Goal: Information Seeking & Learning: Check status

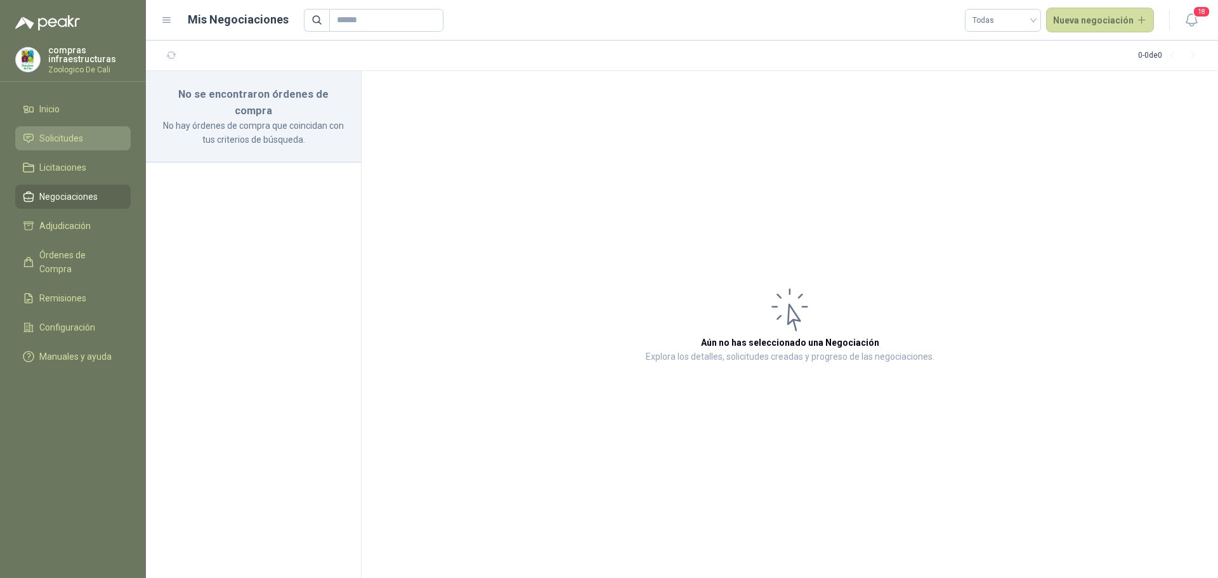
click at [65, 137] on span "Solicitudes" at bounding box center [61, 138] width 44 height 14
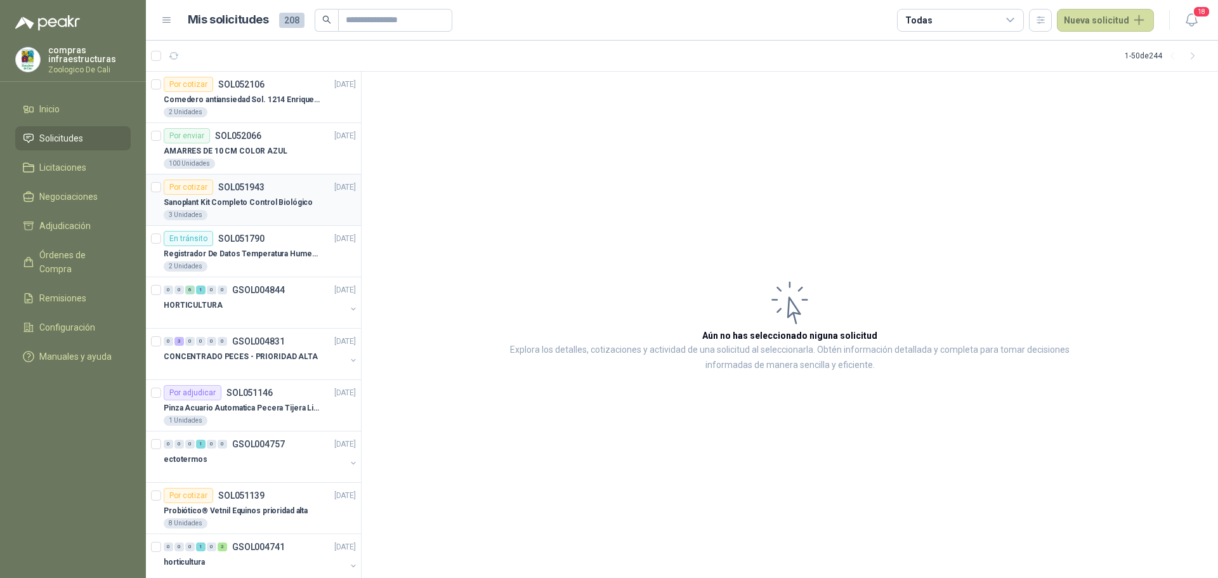
click at [232, 195] on div "Sanoplant Kit Completo Control Biológico" at bounding box center [260, 202] width 192 height 15
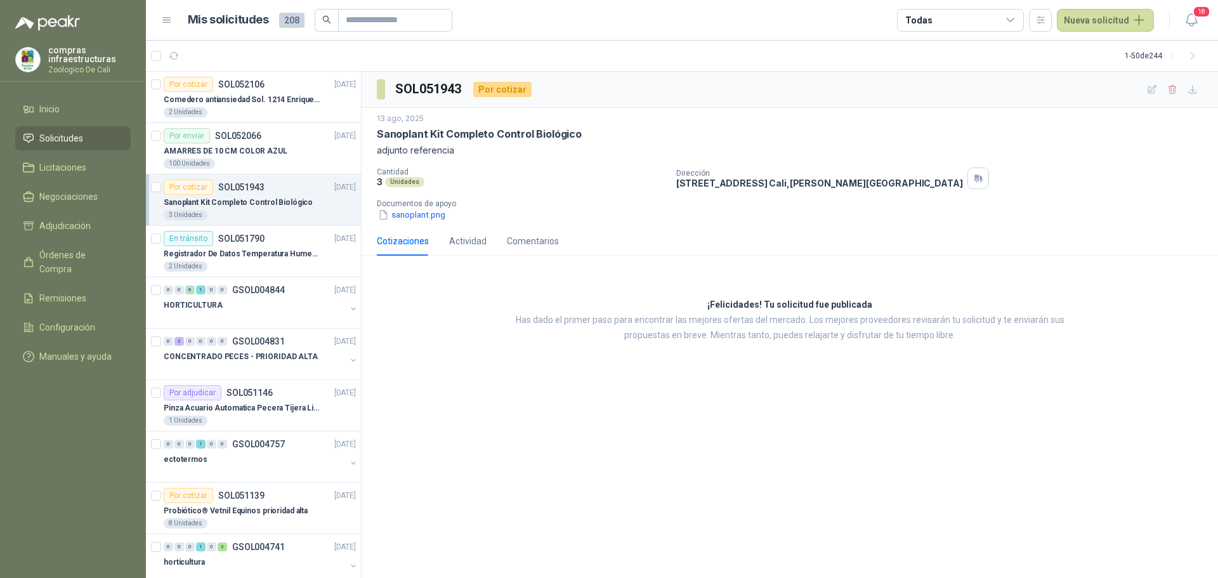
click at [252, 210] on div "3 Unidades" at bounding box center [260, 215] width 192 height 10
click at [221, 195] on div "Sanoplant Kit Completo Control Biológico" at bounding box center [260, 202] width 192 height 15
click at [224, 162] on div "100 Unidades" at bounding box center [260, 164] width 192 height 10
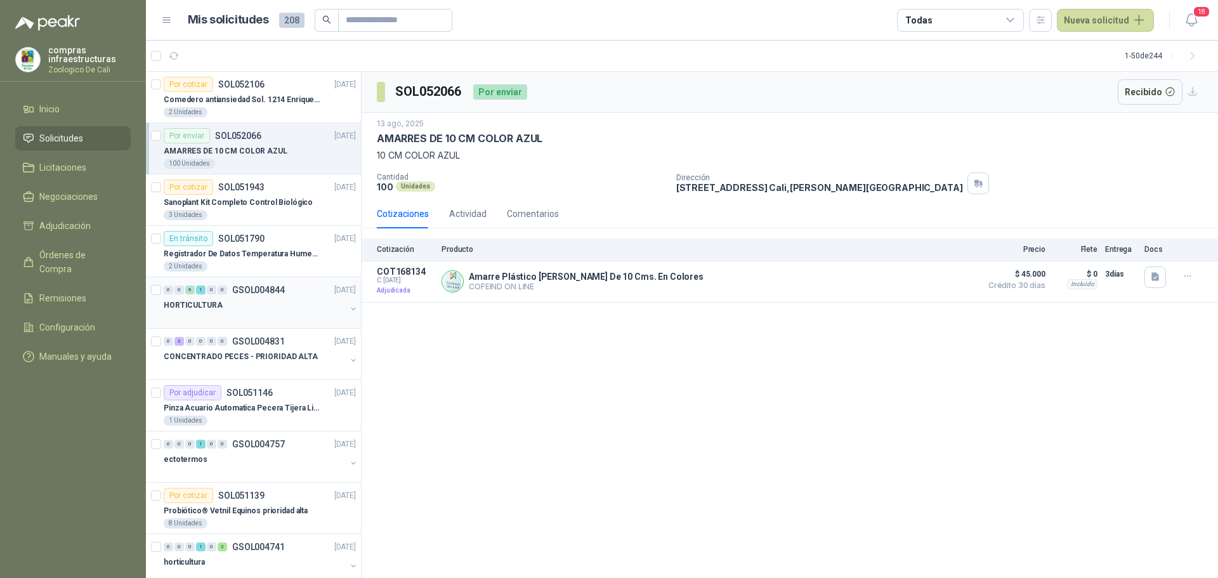
click at [237, 290] on p "GSOL004844" at bounding box center [258, 289] width 53 height 9
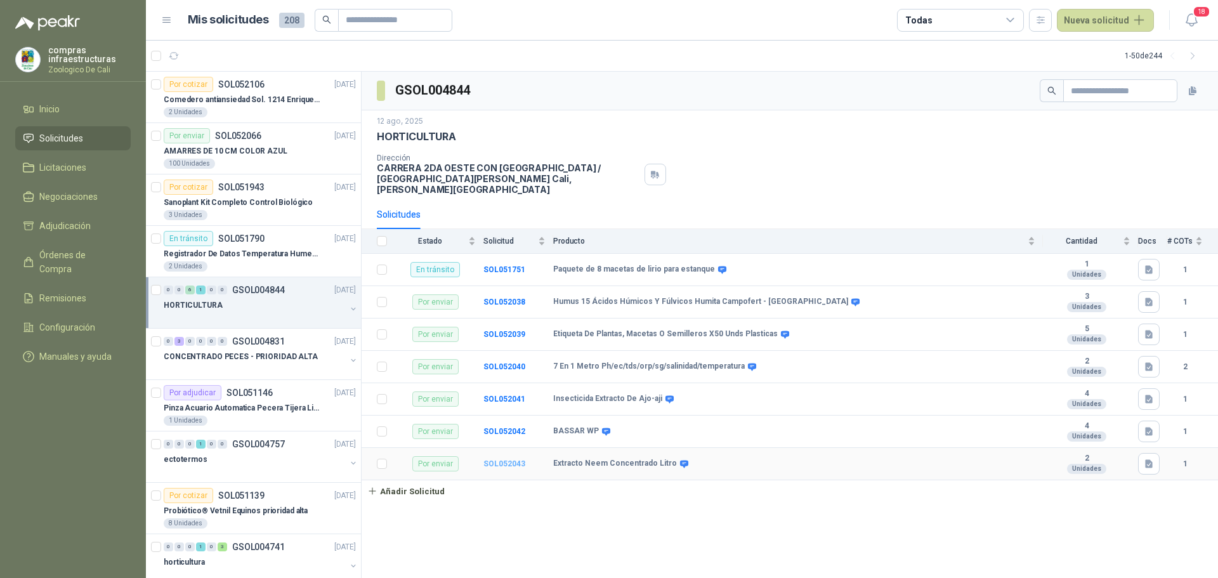
click at [496, 459] on b "SOL052043" at bounding box center [504, 463] width 42 height 9
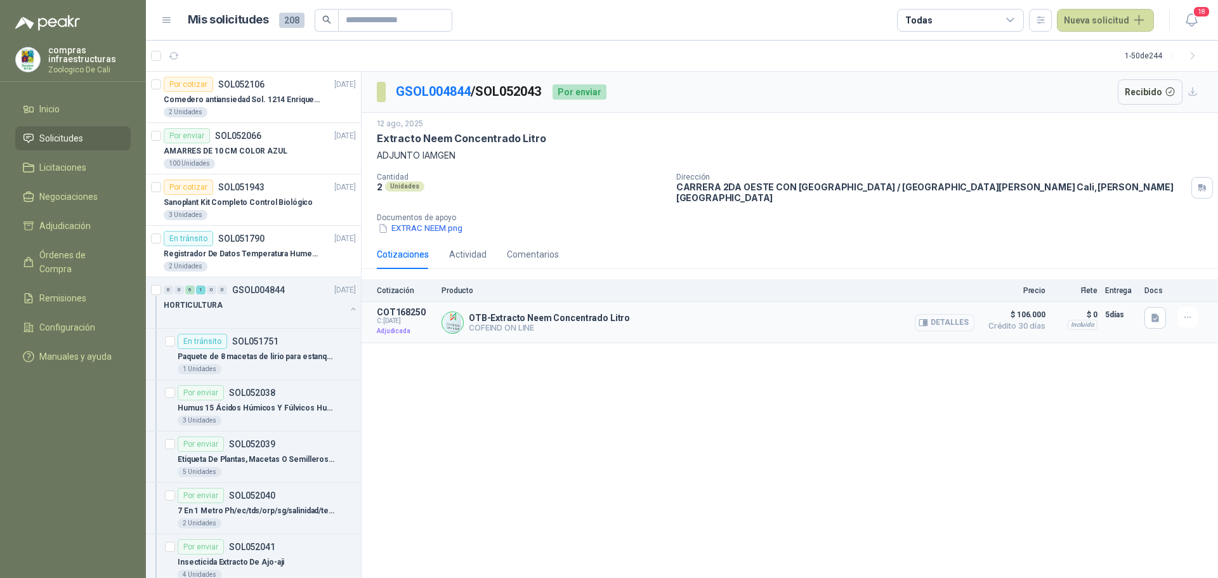
click at [942, 318] on button "Detalles" at bounding box center [945, 322] width 60 height 17
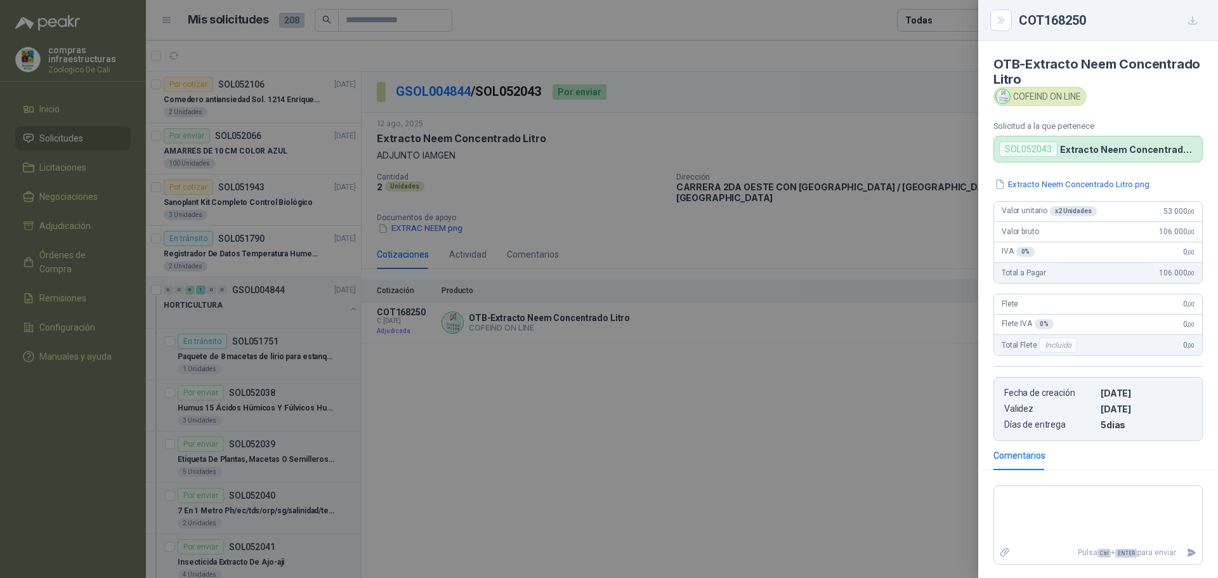
click at [822, 463] on div at bounding box center [609, 289] width 1218 height 578
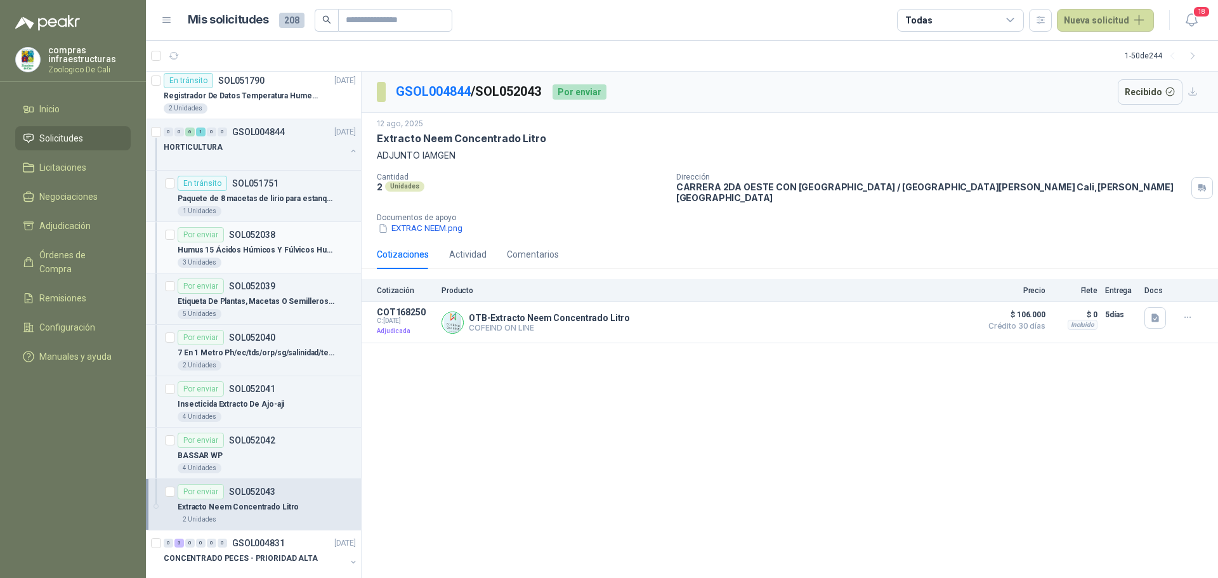
scroll to position [317, 0]
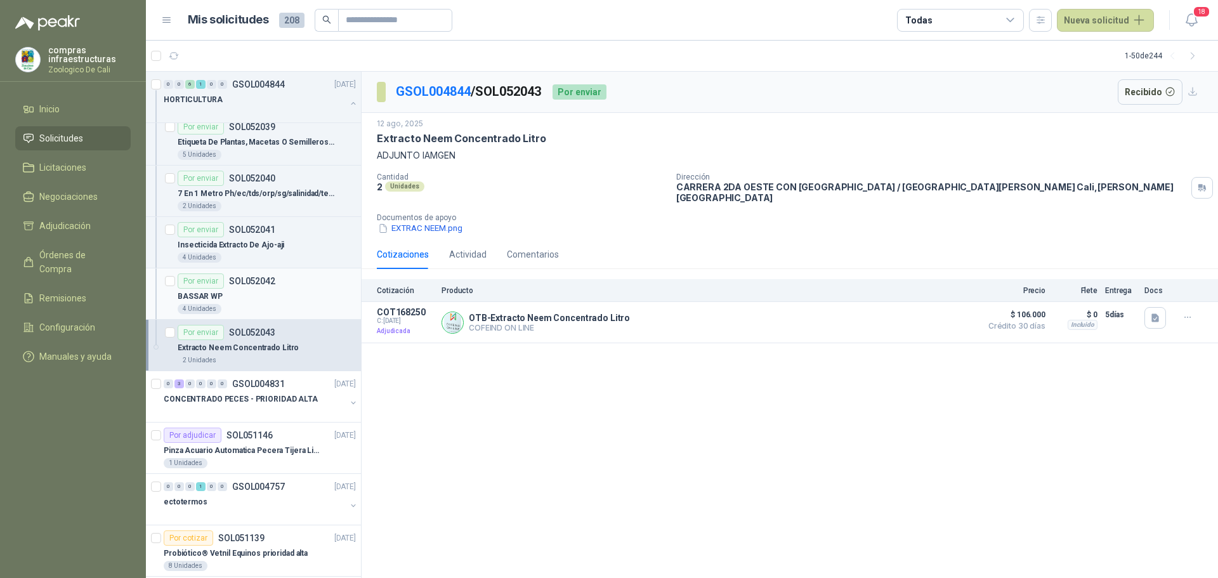
click at [251, 298] on div "BASSAR WP" at bounding box center [267, 296] width 178 height 15
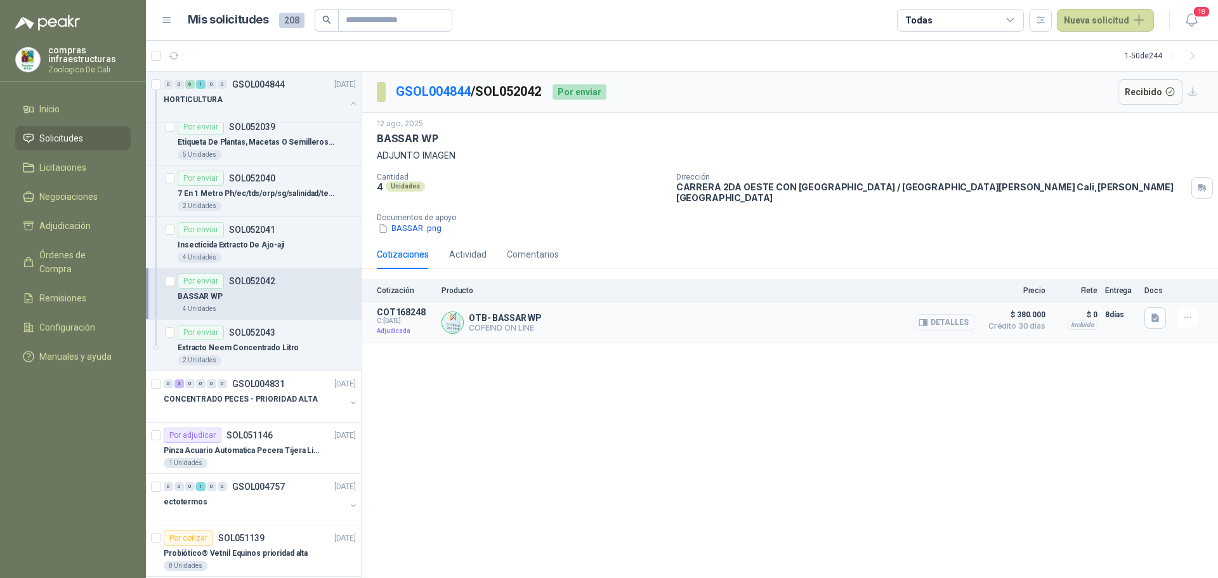
click at [952, 314] on button "Detalles" at bounding box center [945, 322] width 60 height 17
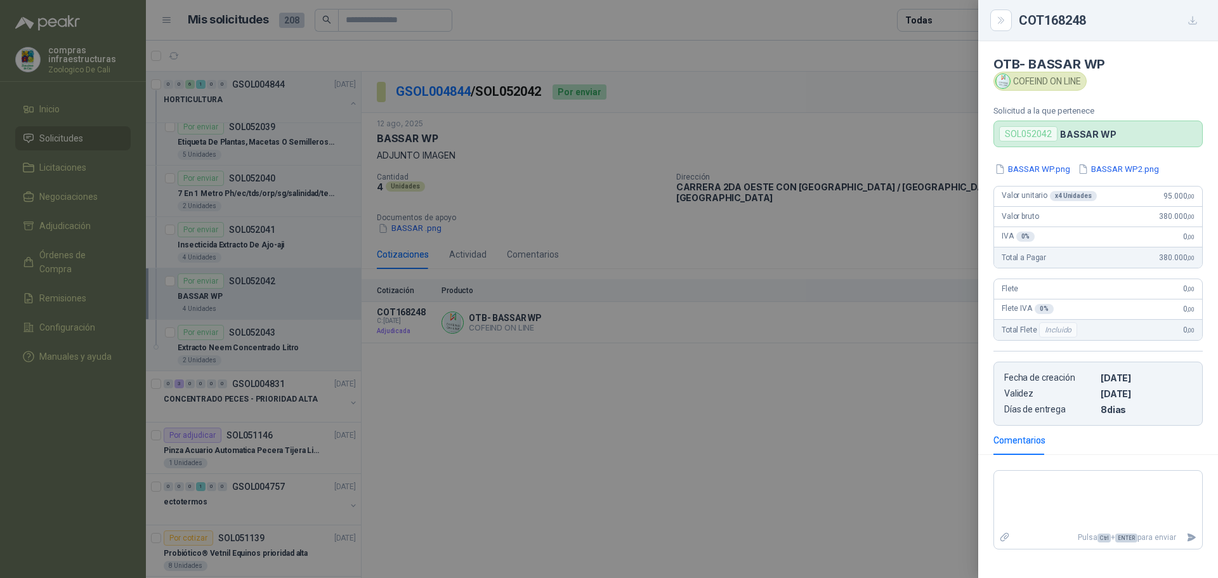
click at [809, 399] on div at bounding box center [609, 289] width 1218 height 578
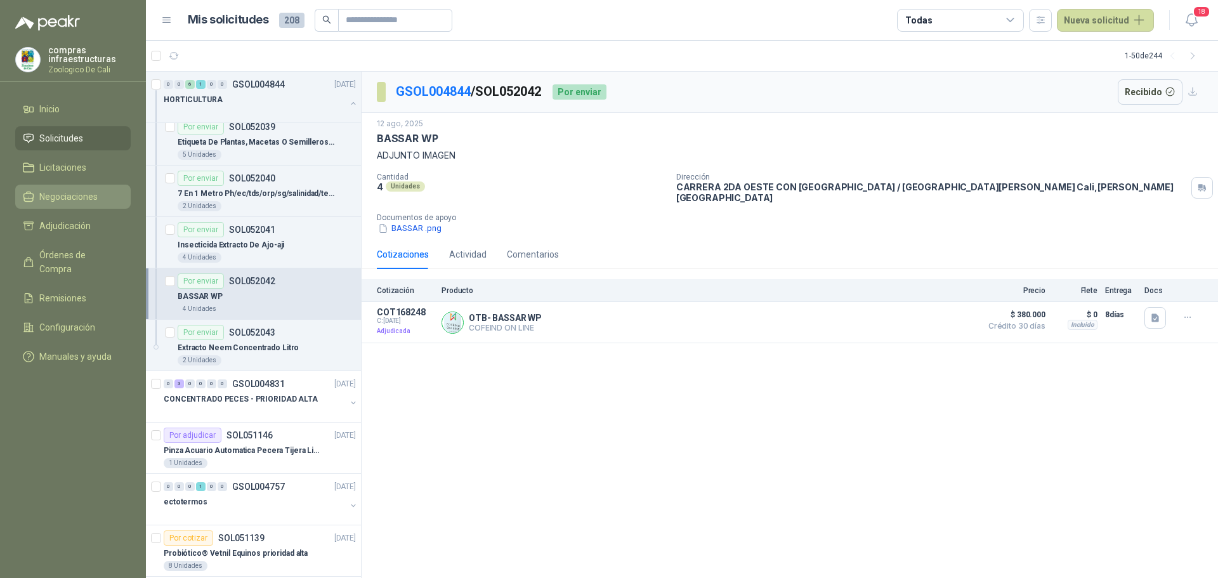
click at [44, 192] on span "Negociaciones" at bounding box center [68, 197] width 58 height 14
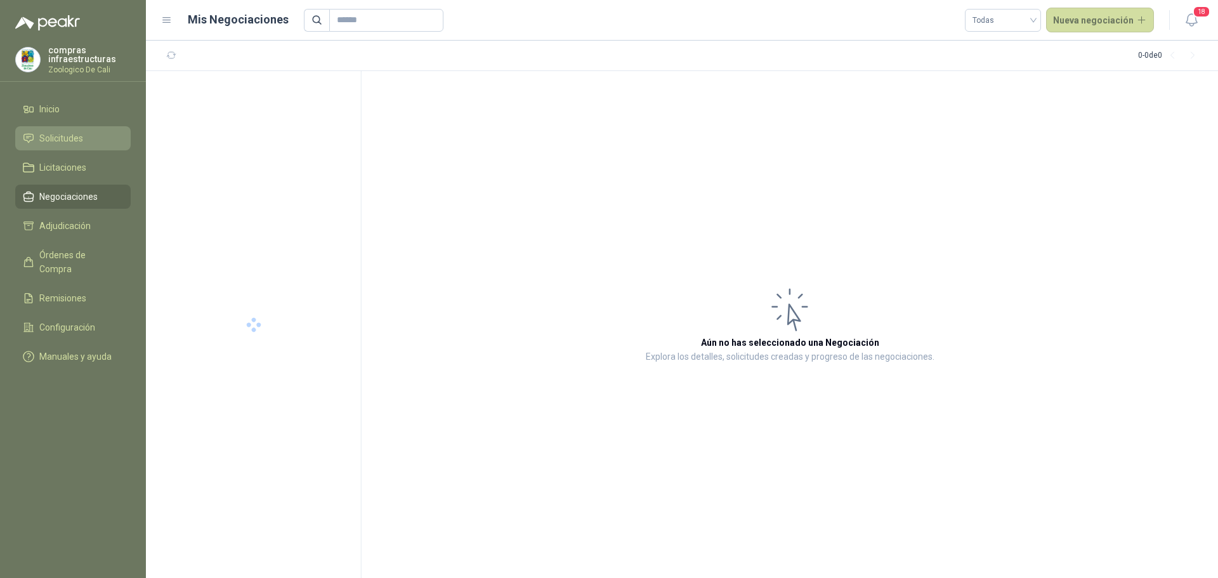
click at [87, 141] on li "Solicitudes" at bounding box center [73, 138] width 100 height 14
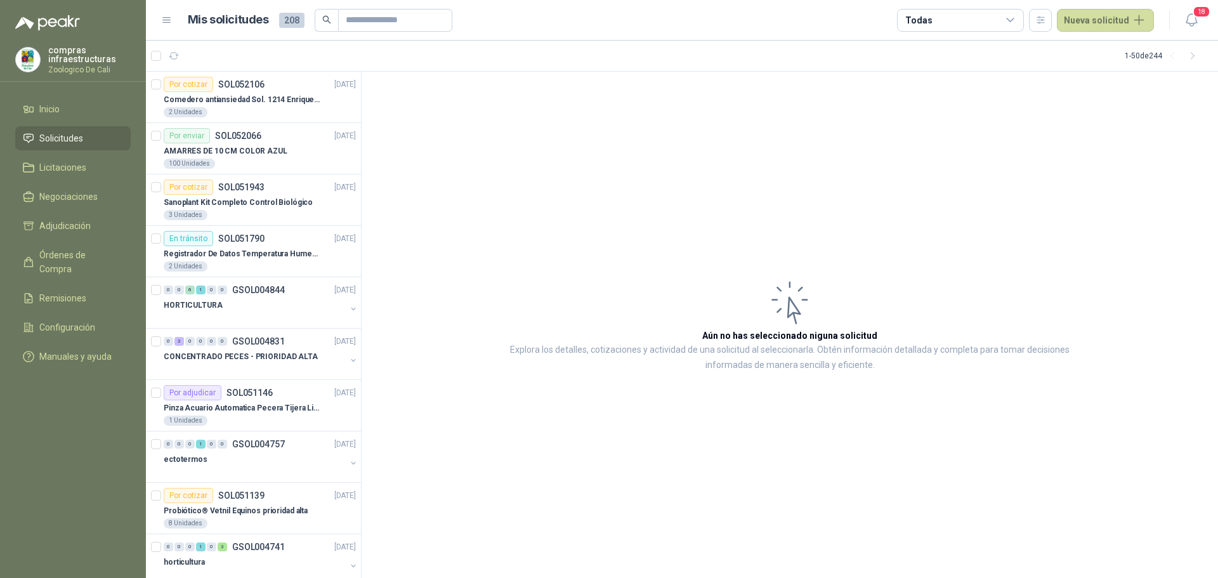
click at [95, 155] on ul "Inicio Solicitudes Licitaciones Negociaciones Adjudicación Órdenes de Compra Re…" at bounding box center [73, 235] width 146 height 277
click at [87, 172] on li "Licitaciones" at bounding box center [73, 167] width 100 height 14
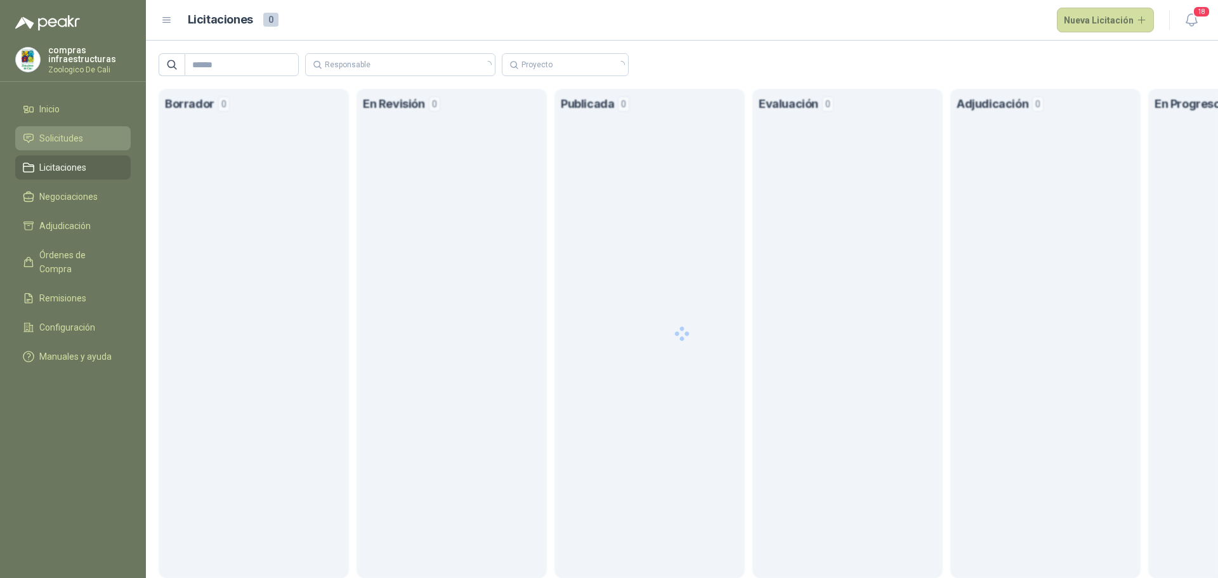
click at [93, 141] on li "Solicitudes" at bounding box center [73, 138] width 100 height 14
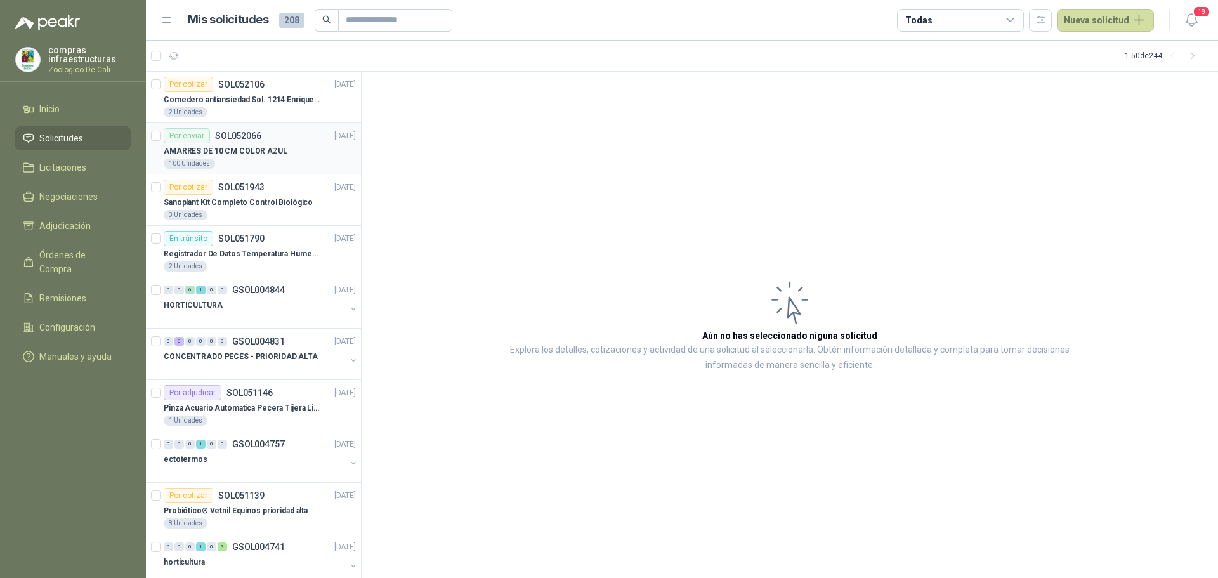
click at [237, 133] on p "SOL052066" at bounding box center [238, 135] width 46 height 9
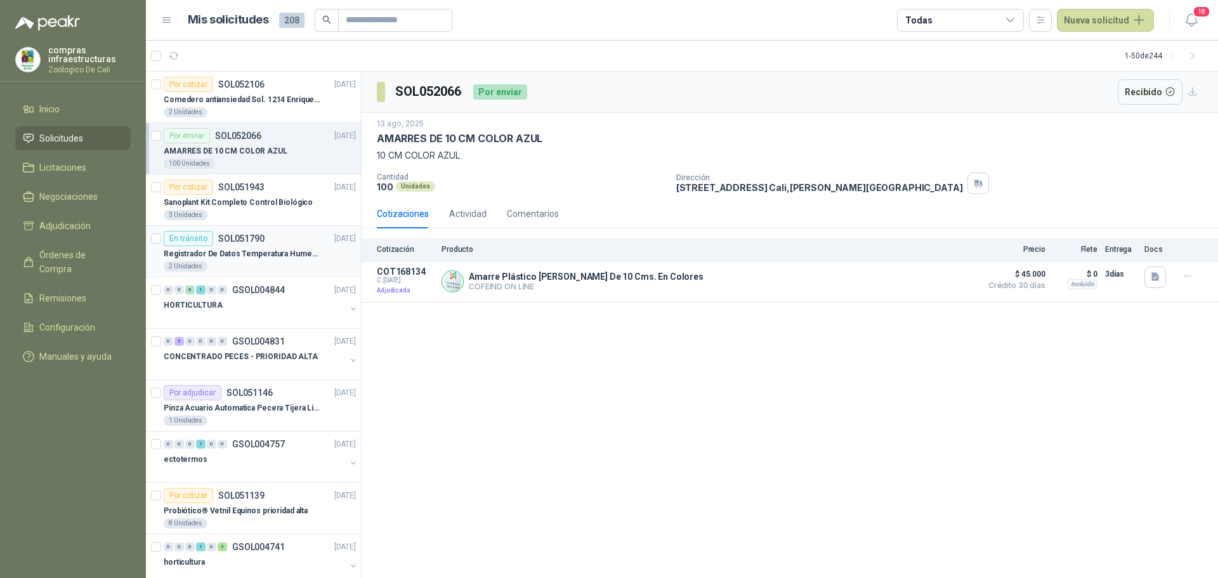
click at [245, 235] on p "SOL051790" at bounding box center [241, 238] width 46 height 9
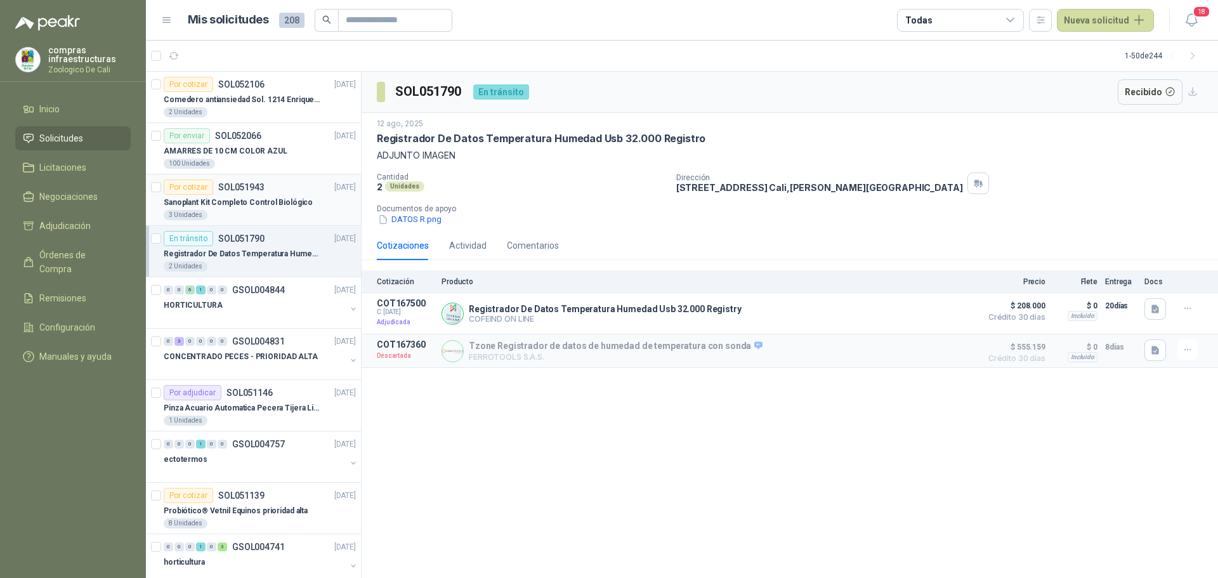
click at [282, 195] on div "Sanoplant Kit Completo Control Biológico" at bounding box center [260, 202] width 192 height 15
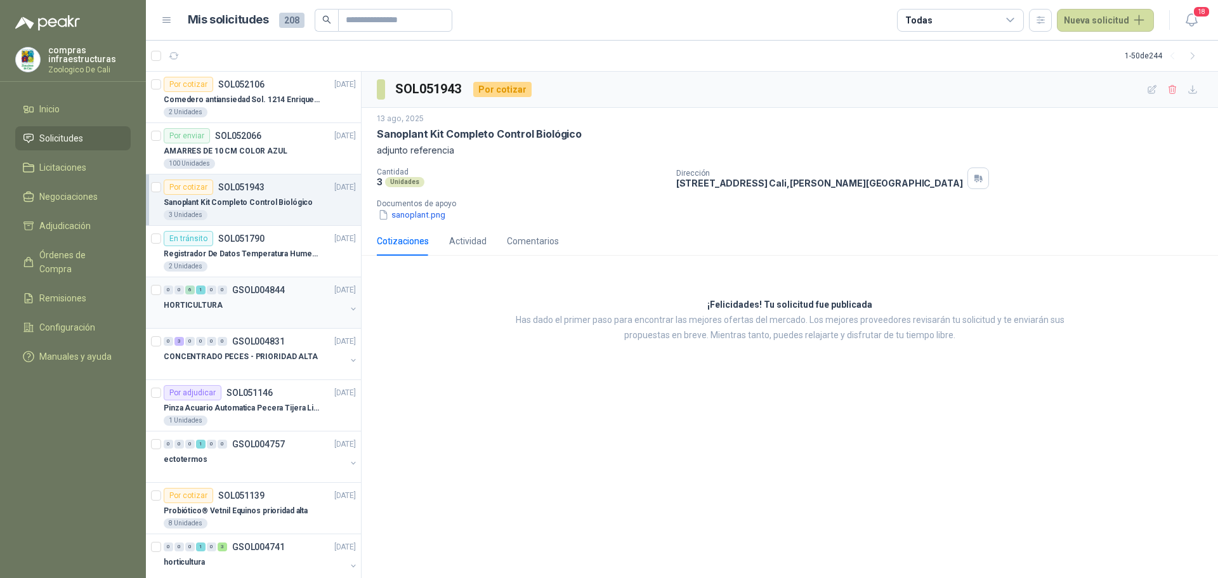
click at [252, 320] on div at bounding box center [255, 318] width 182 height 10
